Goal: Task Accomplishment & Management: Use online tool/utility

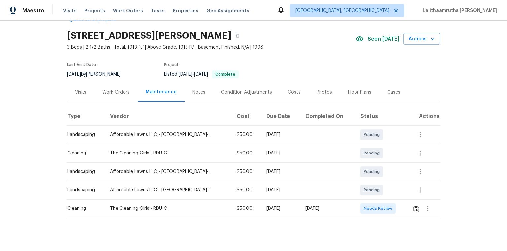
scroll to position [26, 0]
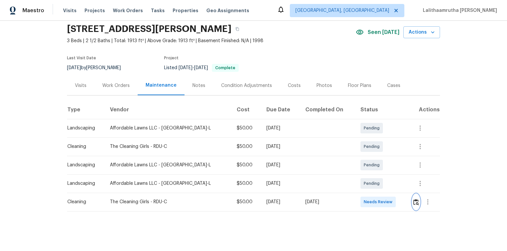
click at [360, 169] on img "button" at bounding box center [416, 202] width 6 height 6
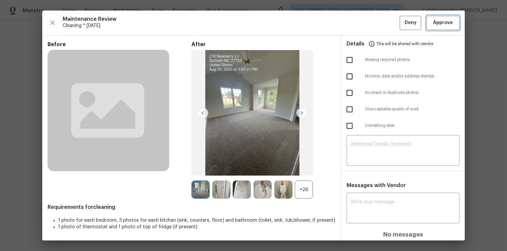
click at [360, 27] on button "Approve" at bounding box center [442, 23] width 33 height 14
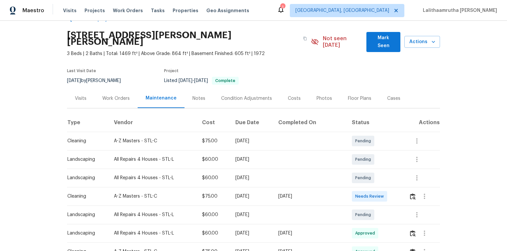
scroll to position [26, 0]
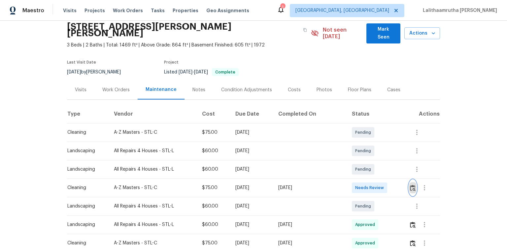
click at [360, 169] on img "button" at bounding box center [413, 188] width 6 height 6
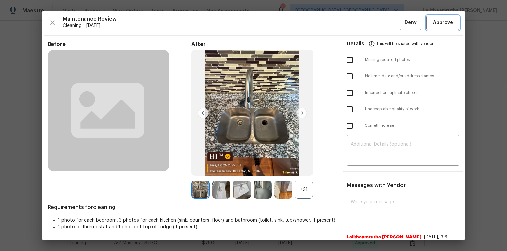
click at [360, 23] on span "Approve" at bounding box center [442, 23] width 22 height 8
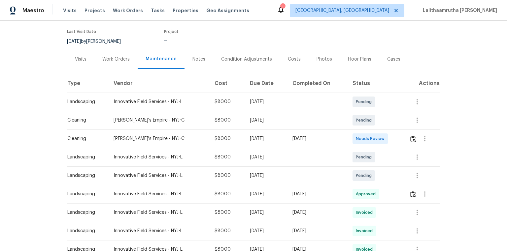
scroll to position [53, 0]
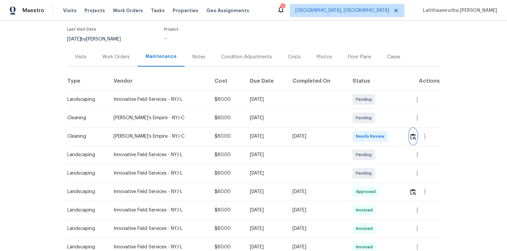
click at [360, 139] on img "button" at bounding box center [413, 137] width 6 height 6
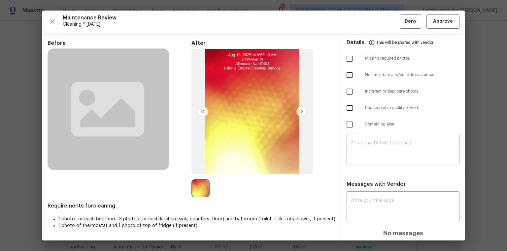
scroll to position [2, 0]
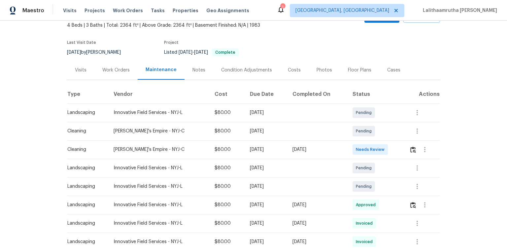
scroll to position [53, 0]
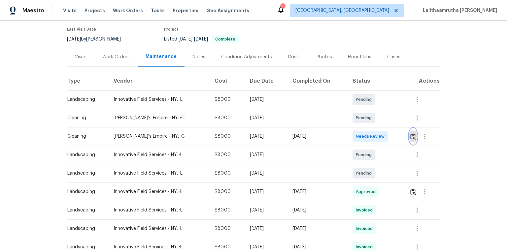
click at [360, 134] on img "button" at bounding box center [413, 137] width 6 height 6
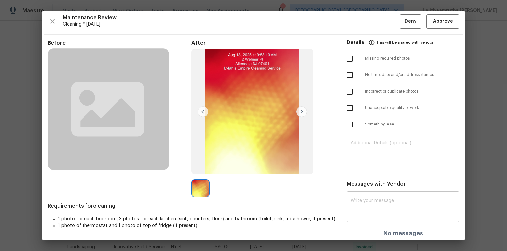
scroll to position [2, 0]
click at [360, 169] on div "x ​" at bounding box center [402, 207] width 113 height 29
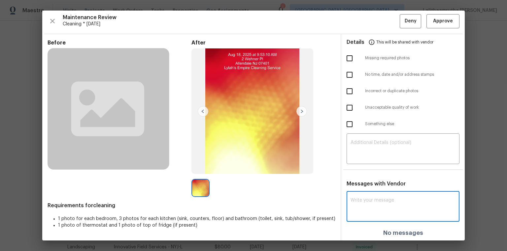
paste textarea "Maintenance Audit Team: Hello! Unfortunately, this cleaning visit completed on …"
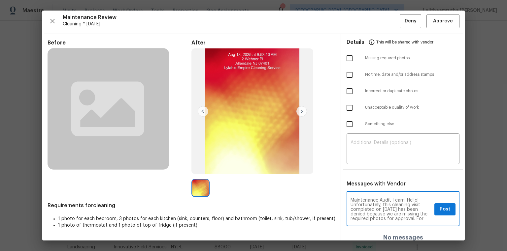
scroll to position [74, 0]
type textarea "Maintenance Audit Team: Hello! Unfortunately, this cleaning visit completed on …"
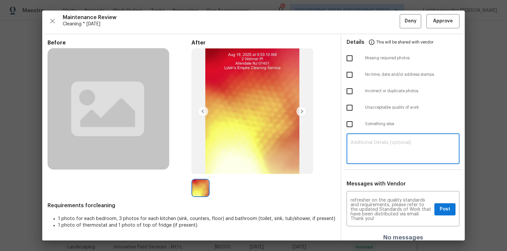
click at [360, 149] on textarea at bounding box center [402, 149] width 105 height 18
paste textarea "Maintenance Audit Team: Hello! Unfortunately, this cleaning visit completed on …"
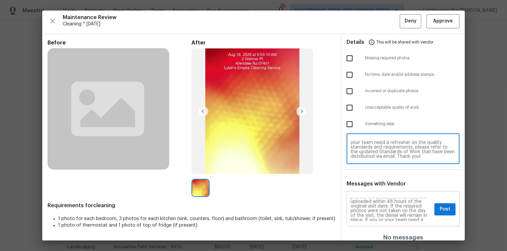
scroll to position [0, 0]
type textarea "Maintenance Audit Team: Hello! Unfortunately, this cleaning visit completed on …"
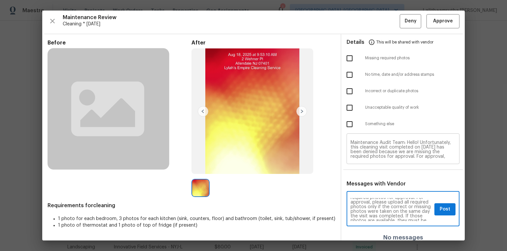
type textarea "Maintenance Audit Team: Hello! Unfortunately, this cleaning visit completed on …"
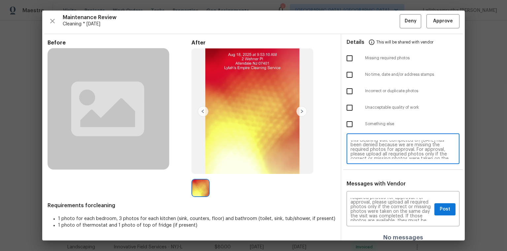
scroll to position [11, 0]
type textarea "Maintenance Audit Team: Hello! Unfortunately, this cleaning visit completed on …"
click at [360, 169] on span "Post" at bounding box center [444, 209] width 11 height 8
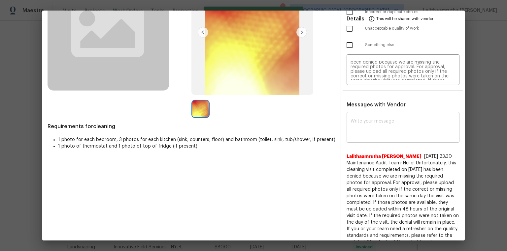
scroll to position [0, 0]
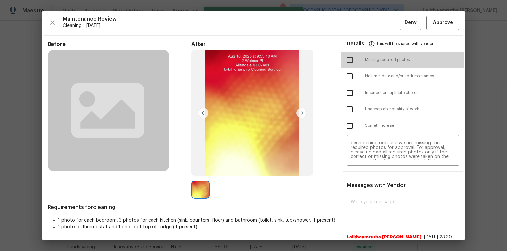
click at [347, 60] on input "checkbox" at bounding box center [349, 60] width 14 height 14
checkbox input "true"
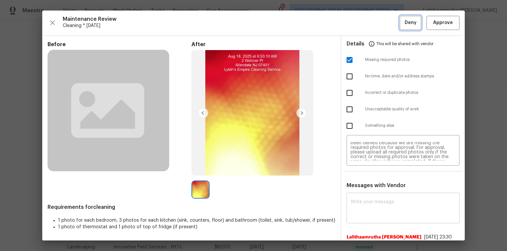
click at [360, 25] on span "Deny" at bounding box center [410, 23] width 12 height 8
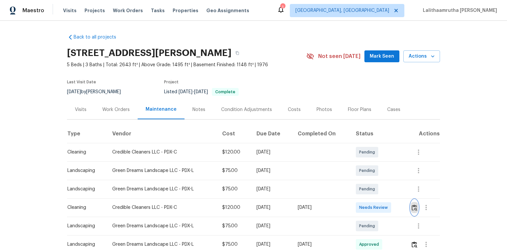
click at [360, 169] on button "button" at bounding box center [414, 208] width 8 height 16
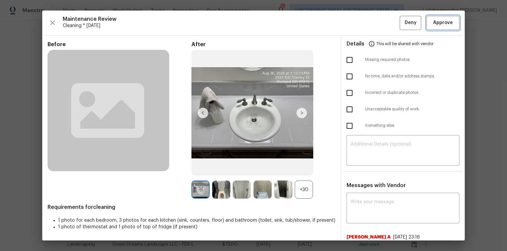
click at [360, 22] on button "Approve" at bounding box center [442, 23] width 33 height 14
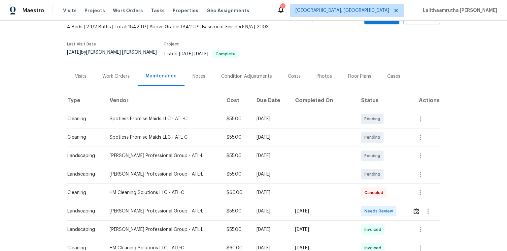
scroll to position [53, 0]
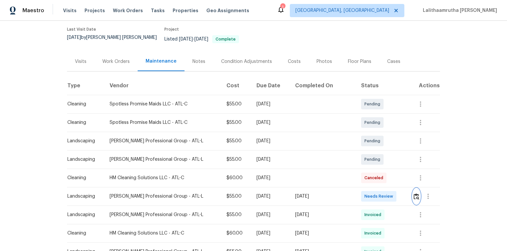
click at [360, 169] on img "button" at bounding box center [416, 197] width 6 height 6
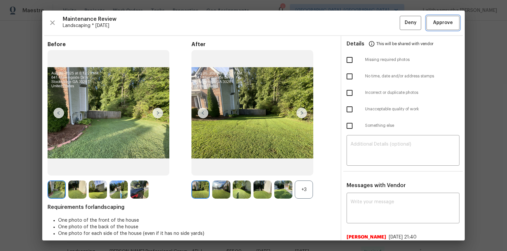
click at [360, 24] on span "Approve" at bounding box center [443, 23] width 20 height 8
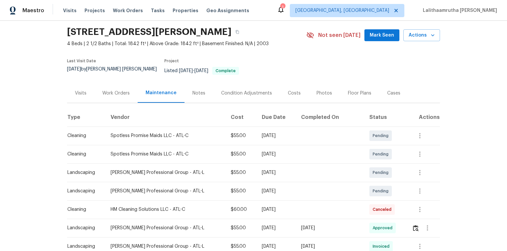
scroll to position [0, 0]
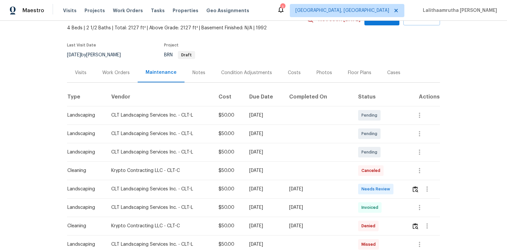
scroll to position [79, 0]
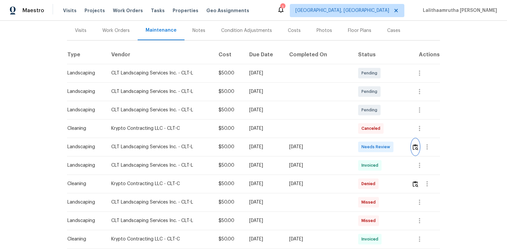
click at [360, 148] on img "button" at bounding box center [415, 147] width 6 height 6
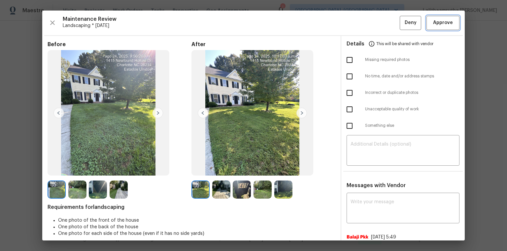
click at [360, 28] on button "Approve" at bounding box center [442, 23] width 33 height 14
